Goal: Information Seeking & Learning: Learn about a topic

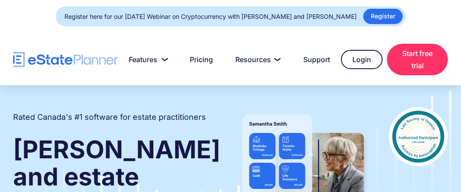
click at [62, 59] on img "home" at bounding box center [65, 59] width 105 height 15
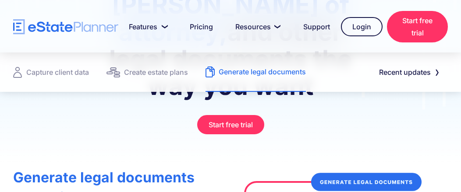
scroll to position [175, 0]
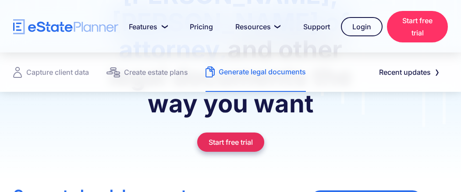
click at [237, 133] on link "Start free trial" at bounding box center [230, 142] width 67 height 19
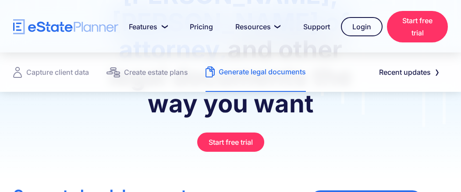
scroll to position [219, 0]
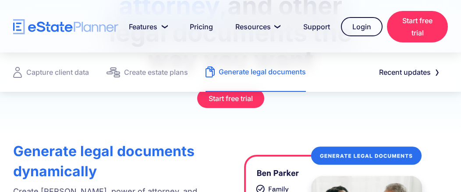
click at [230, 75] on div "Generate legal documents" at bounding box center [261, 72] width 87 height 12
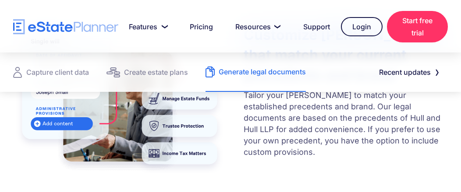
scroll to position [525, 0]
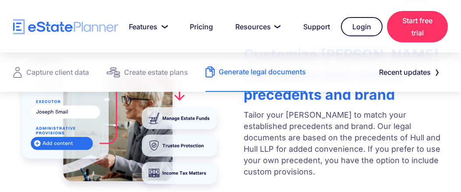
click at [237, 72] on div "Generate legal documents" at bounding box center [261, 72] width 87 height 12
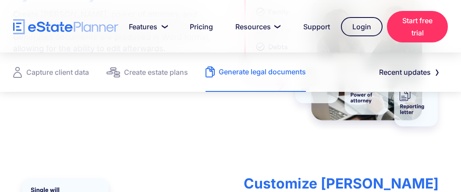
scroll to position [394, 0]
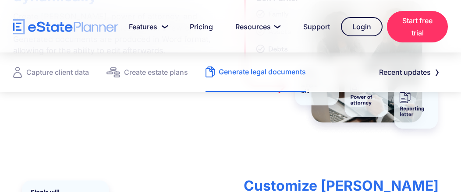
click at [256, 72] on div "Generate legal documents" at bounding box center [261, 72] width 87 height 12
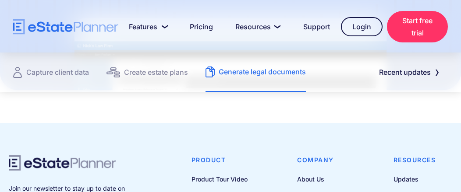
scroll to position [1336, 0]
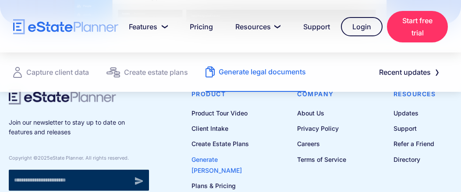
click at [217, 154] on link "Generate [PERSON_NAME]" at bounding box center [228, 165] width 75 height 22
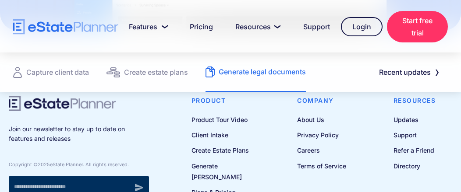
scroll to position [1336, 0]
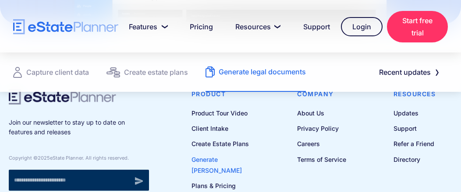
click at [236, 154] on link "Generate [PERSON_NAME]" at bounding box center [228, 165] width 75 height 22
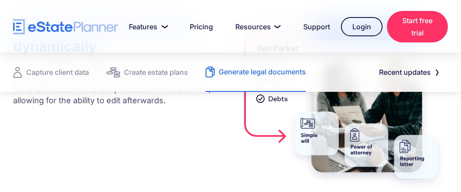
scroll to position [350, 0]
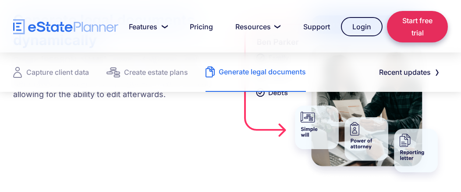
click at [425, 25] on link "Start free trial" at bounding box center [417, 27] width 61 height 32
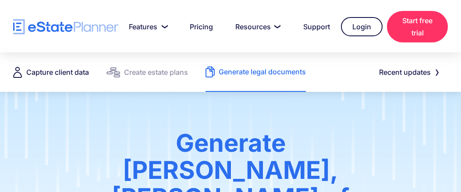
click at [55, 71] on div "Capture client data" at bounding box center [57, 72] width 63 height 12
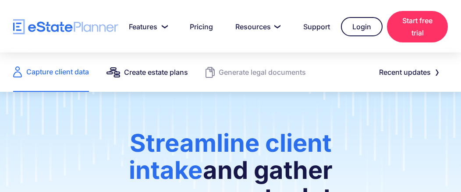
click at [165, 74] on div "Create estate plans" at bounding box center [156, 72] width 64 height 12
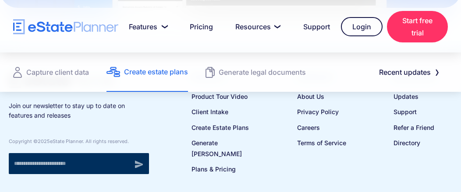
scroll to position [1358, 0]
